Goal: Task Accomplishment & Management: Manage account settings

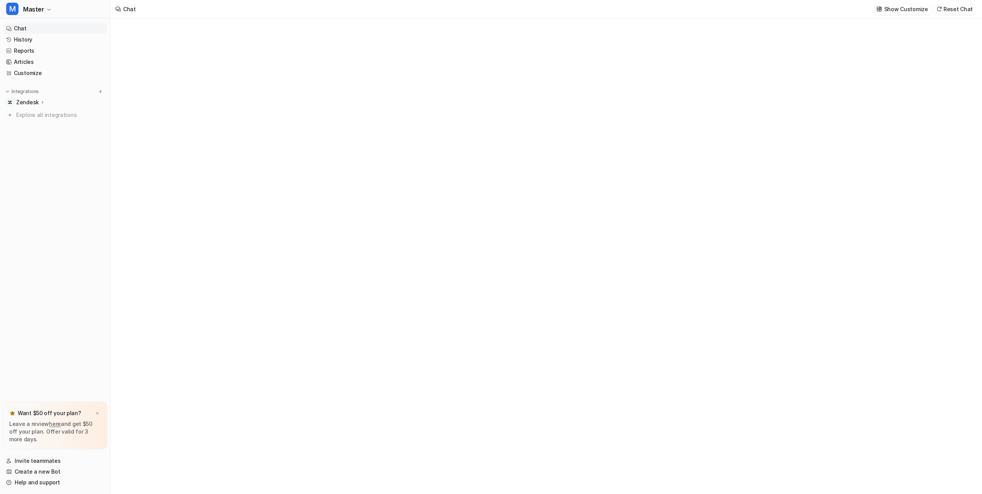
type textarea "**********"
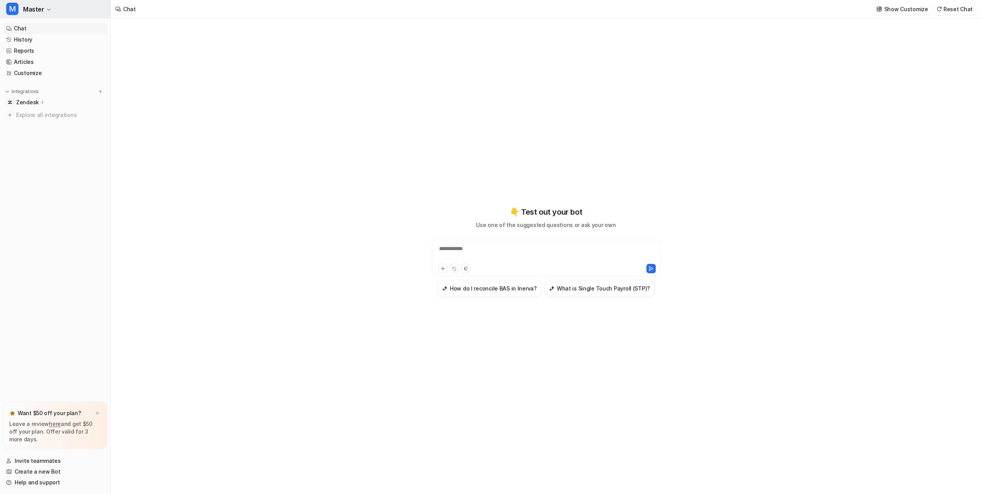
click at [40, 13] on span "Master" at bounding box center [33, 9] width 21 height 11
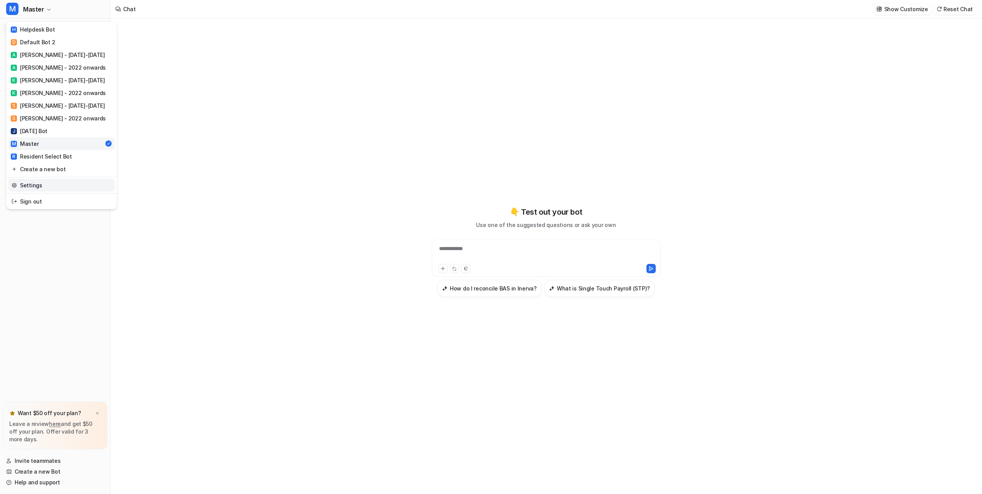
click at [37, 187] on link "Settings" at bounding box center [61, 185] width 106 height 13
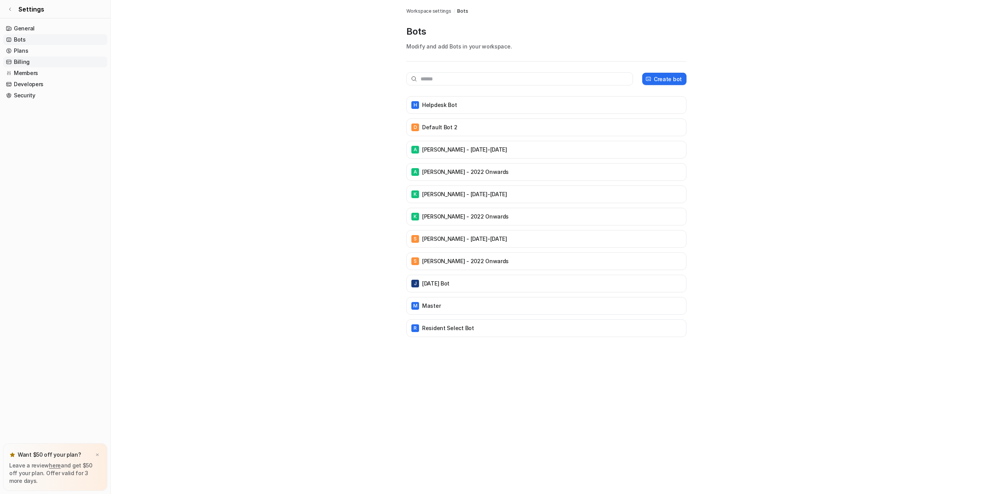
drag, startPoint x: 26, startPoint y: 61, endPoint x: 40, endPoint y: 65, distance: 14.4
click at [26, 62] on link "Billing" at bounding box center [55, 62] width 104 height 11
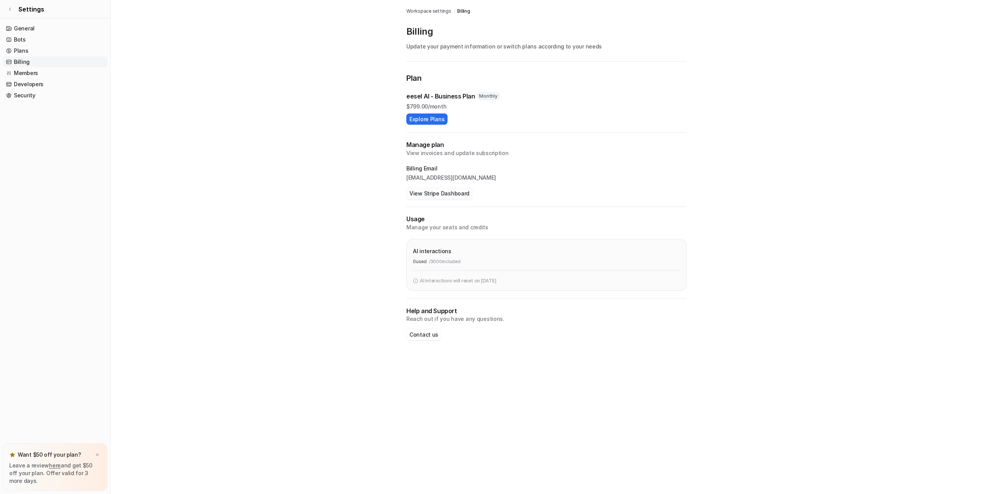
click at [418, 193] on button "View Stripe Dashboard" at bounding box center [439, 193] width 66 height 11
